Goal: Transaction & Acquisition: Purchase product/service

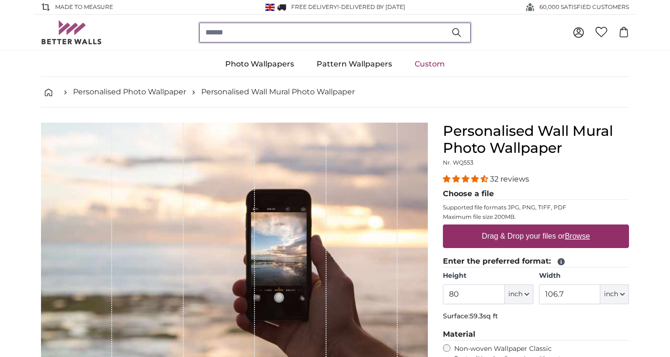
click at [278, 36] on input "search" at bounding box center [334, 33] width 271 height 20
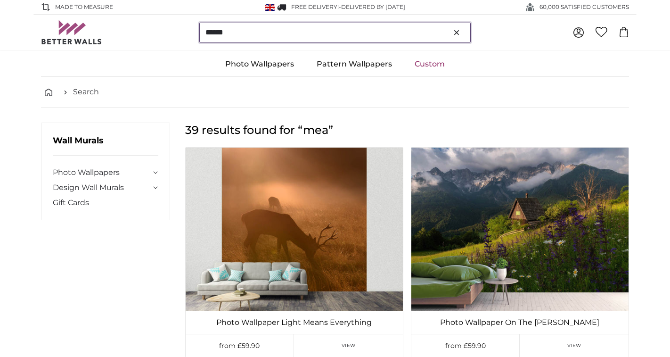
type input "******"
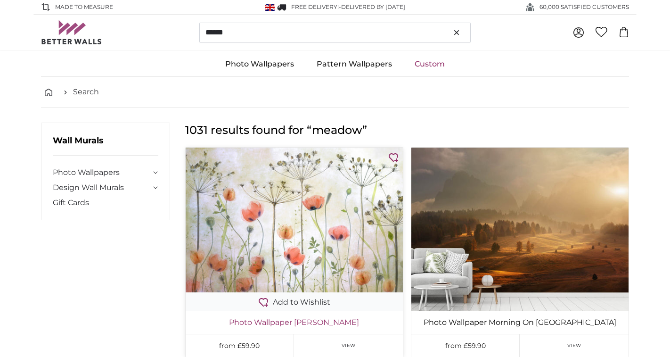
click at [345, 325] on link "Photo Wallpaper [PERSON_NAME]" at bounding box center [294, 322] width 213 height 11
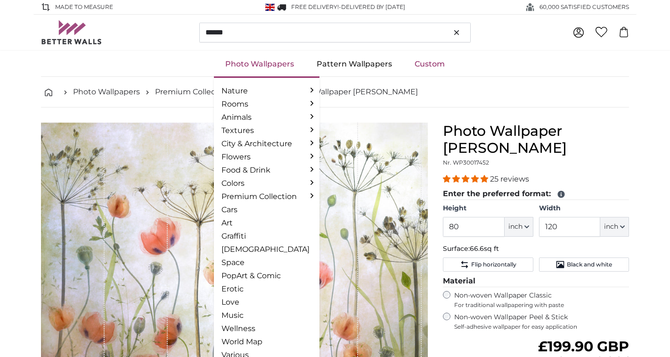
click at [283, 62] on link "Photo Wallpapers" at bounding box center [259, 64] width 91 height 24
